Goal: Task Accomplishment & Management: Use online tool/utility

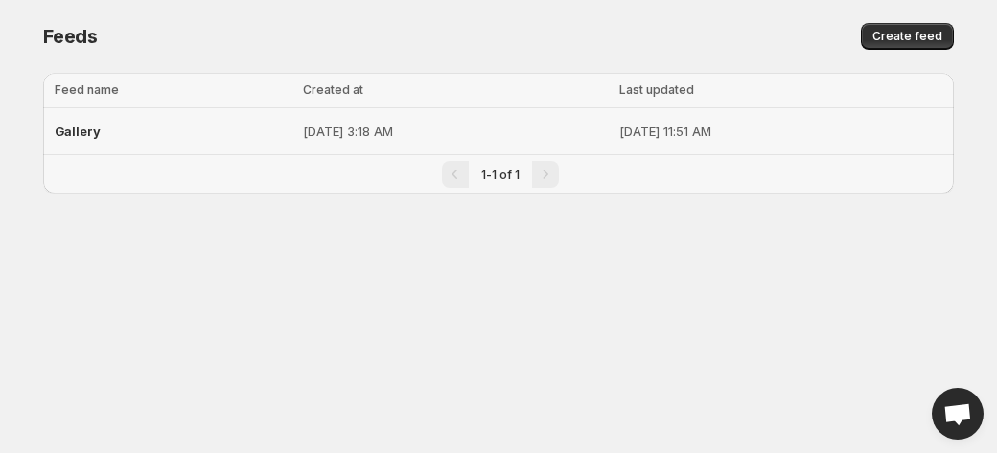
click at [167, 143] on div "Gallery" at bounding box center [173, 131] width 237 height 35
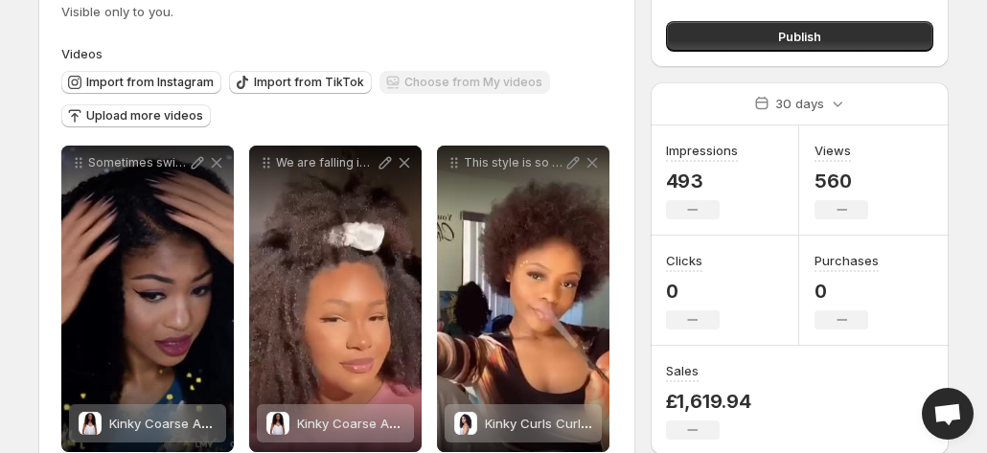
scroll to position [192, 0]
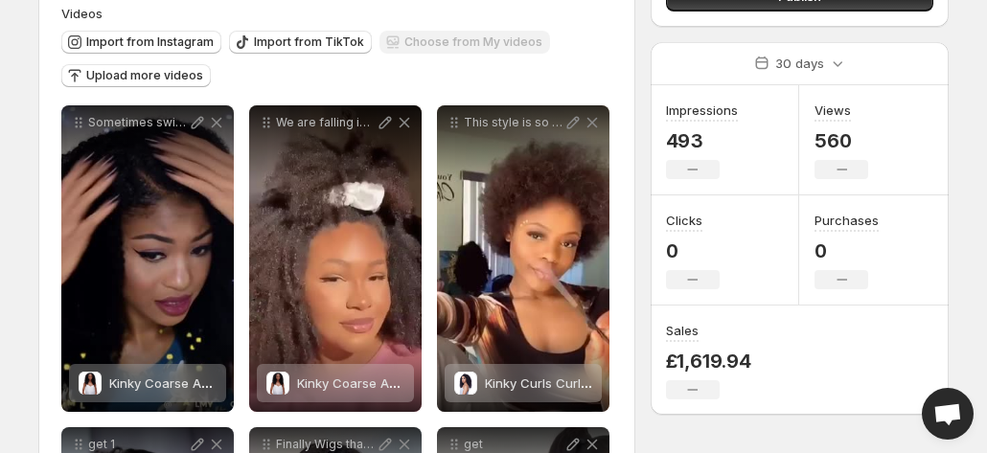
click at [985, 262] on html "**********" at bounding box center [493, 34] width 987 height 453
